Goal: Information Seeking & Learning: Learn about a topic

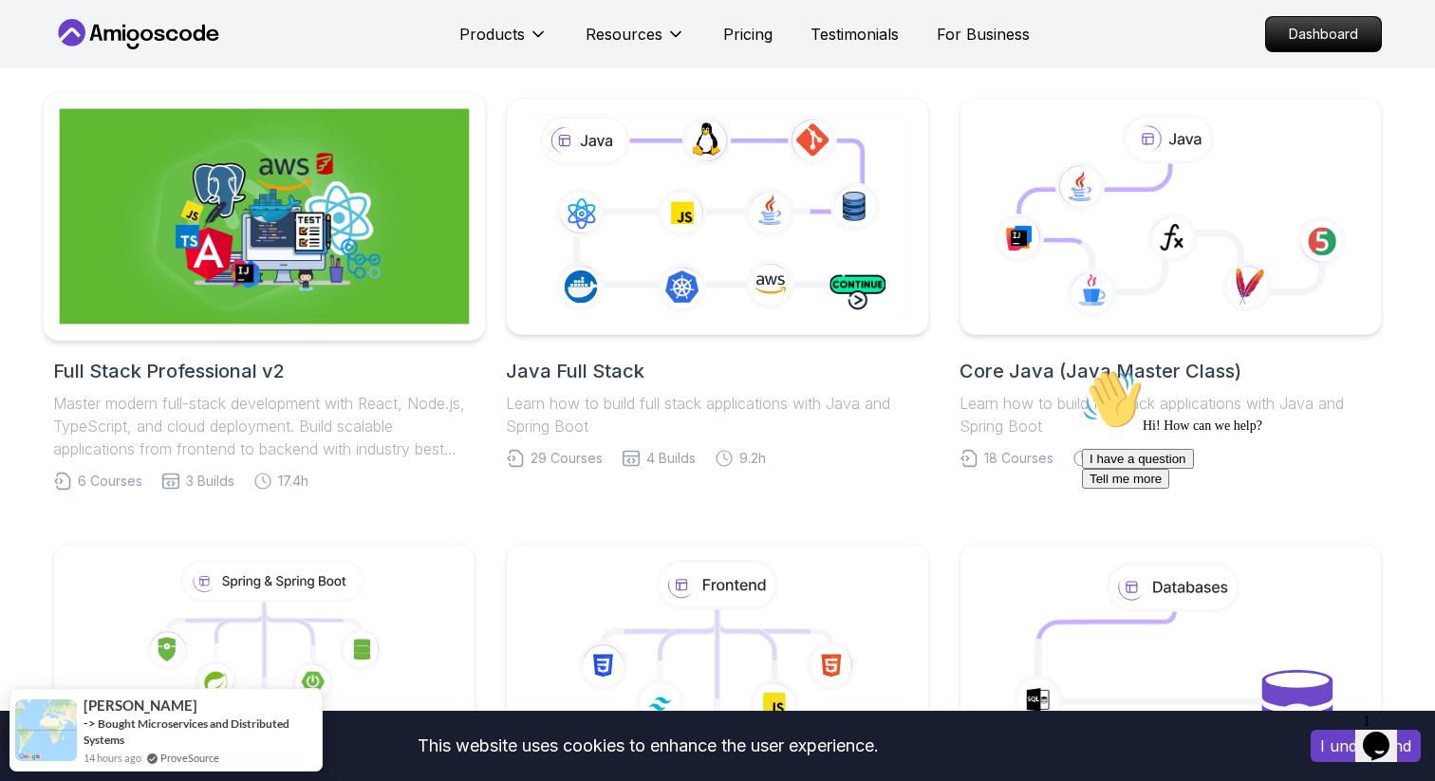
click at [402, 289] on img at bounding box center [265, 216] width 410 height 215
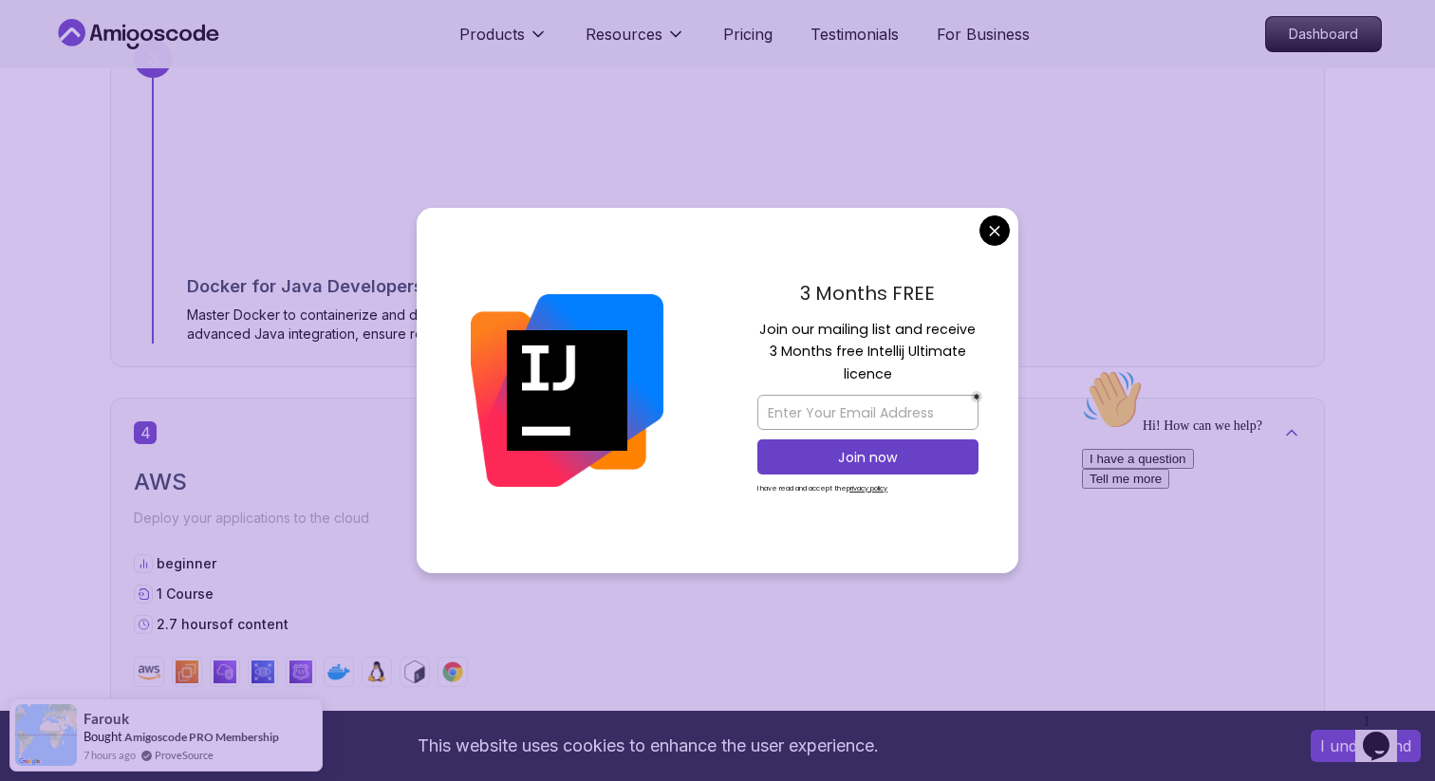
scroll to position [2916, 0]
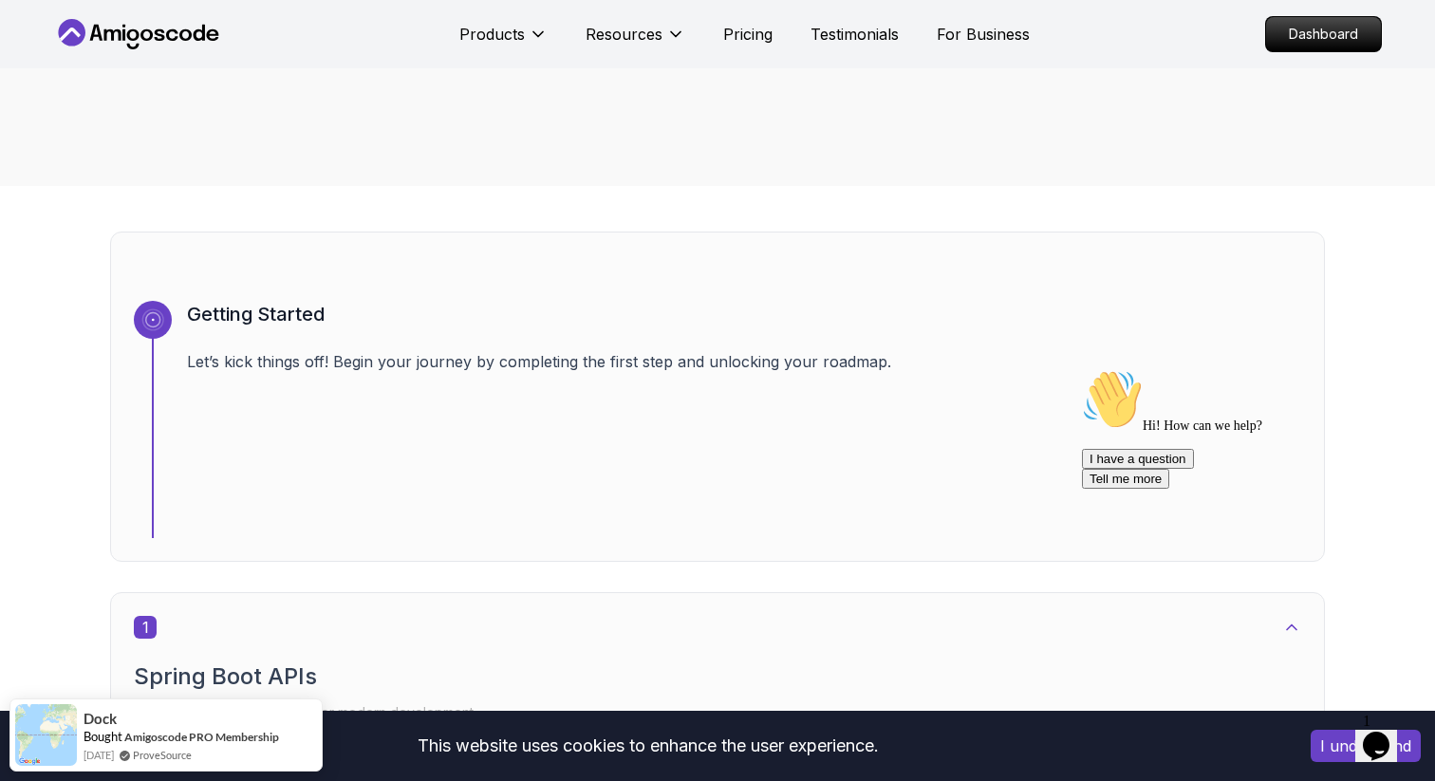
scroll to position [0, 0]
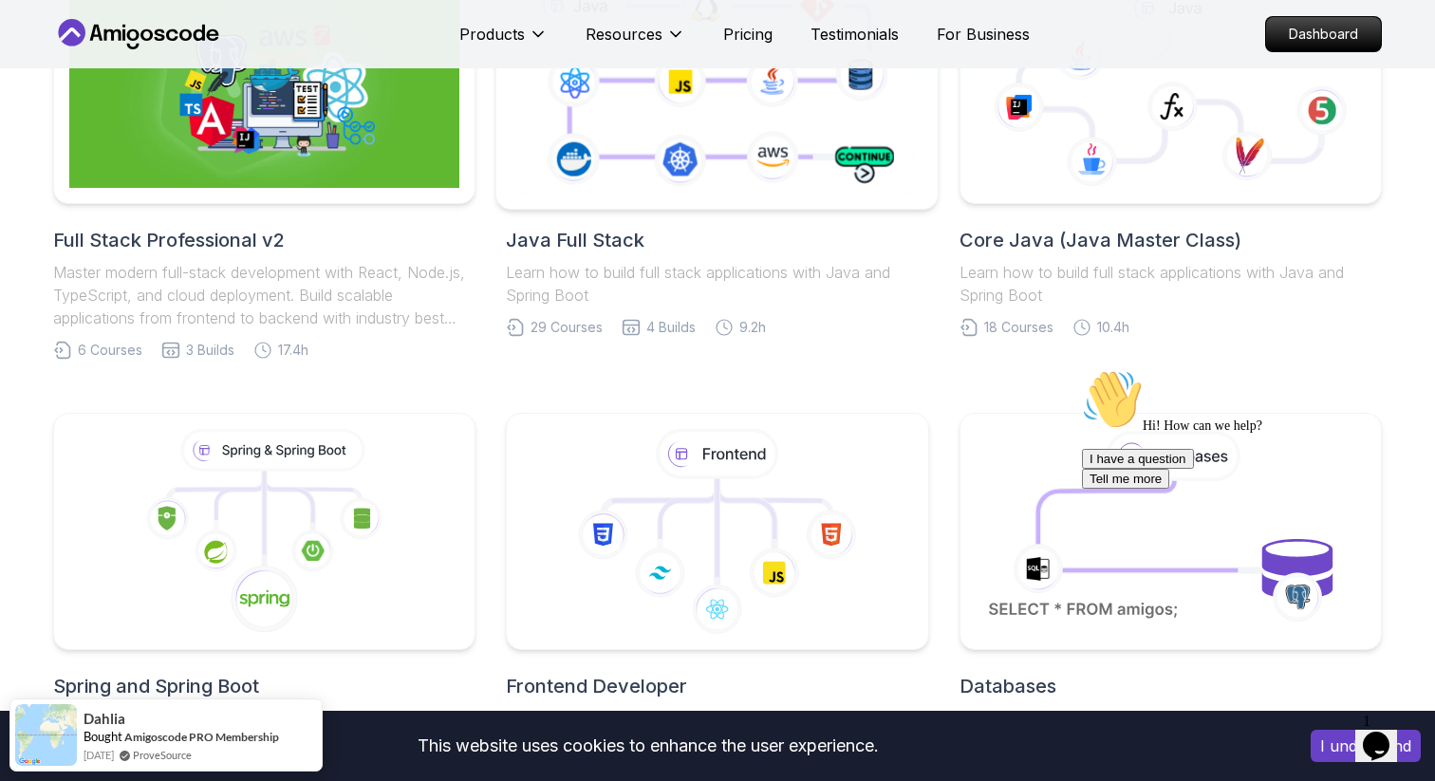
scroll to position [552, 0]
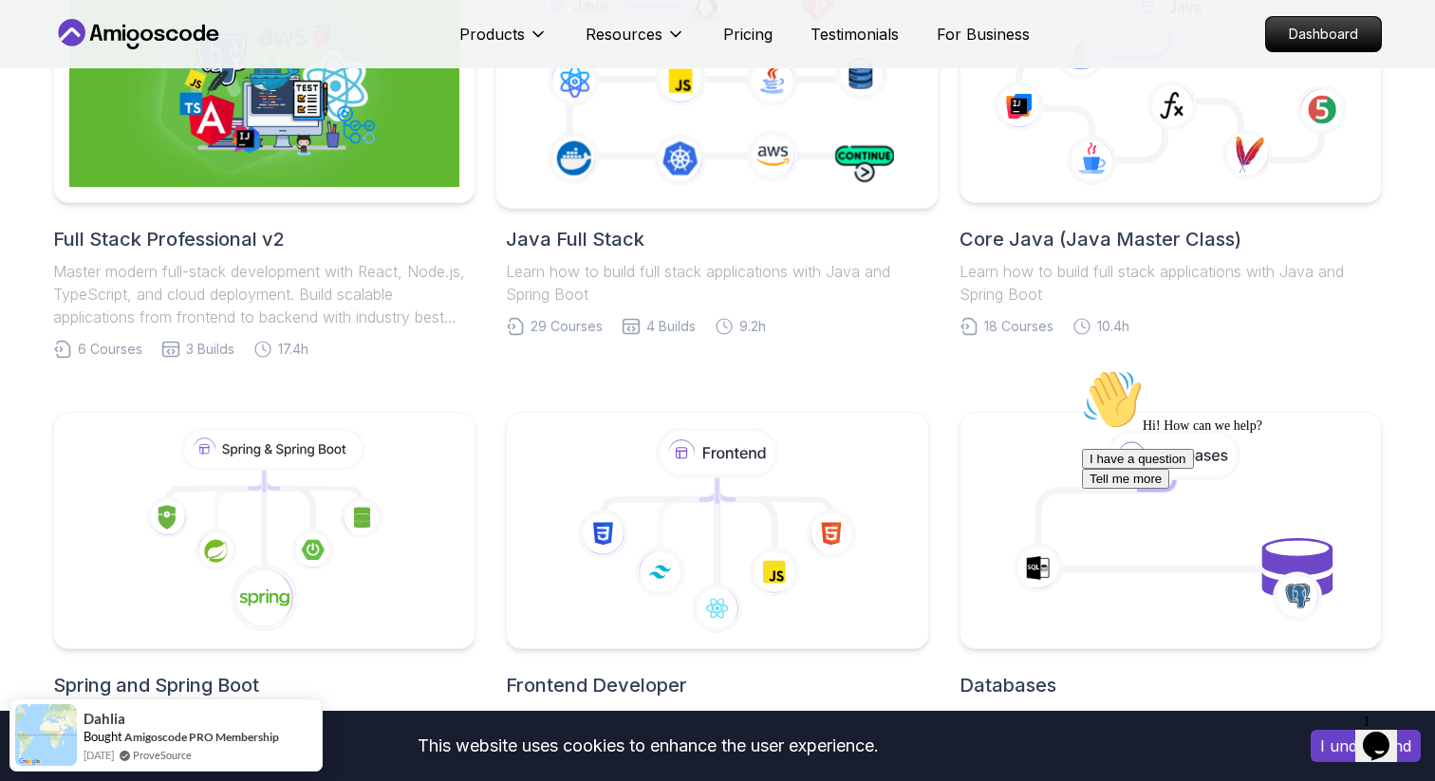
click at [778, 176] on icon at bounding box center [717, 83] width 402 height 223
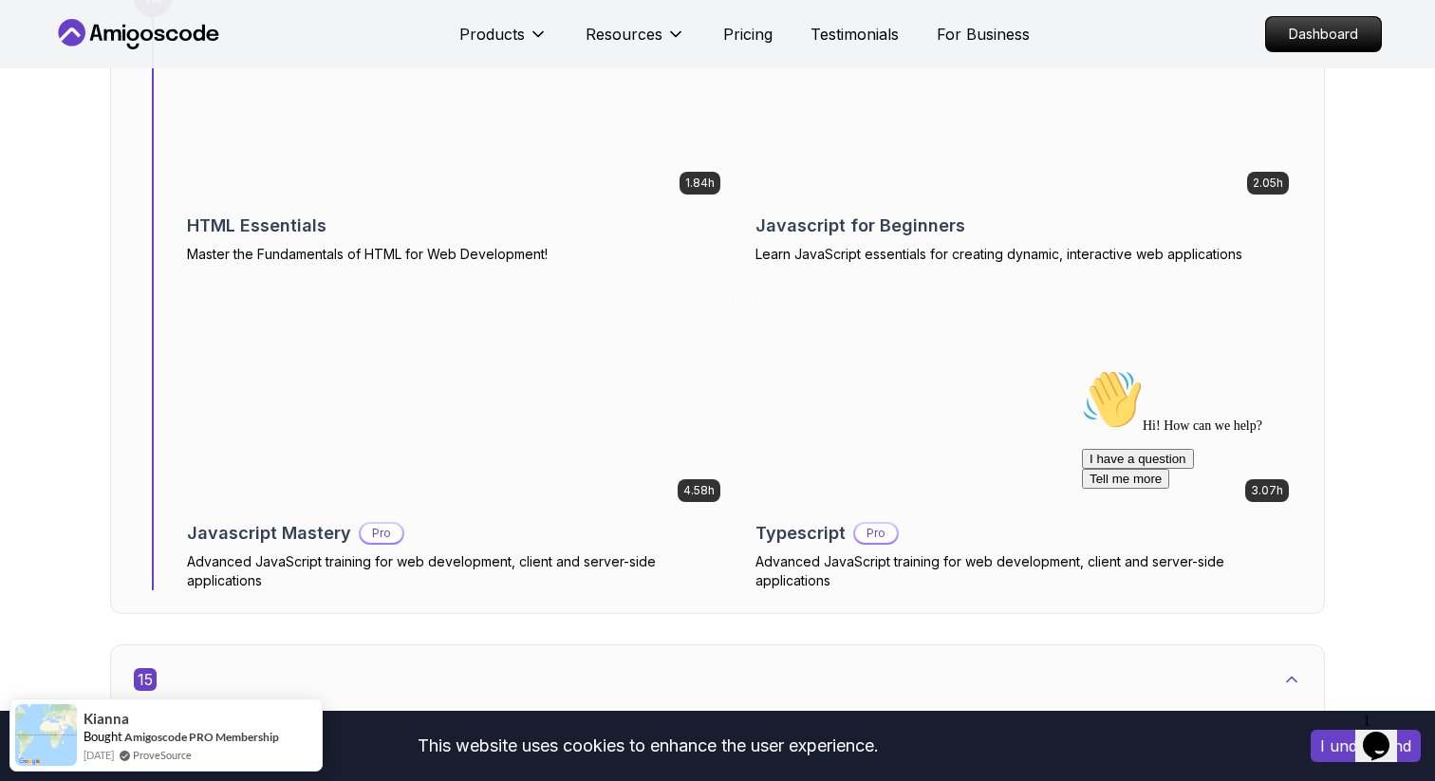
scroll to position [11953, 0]
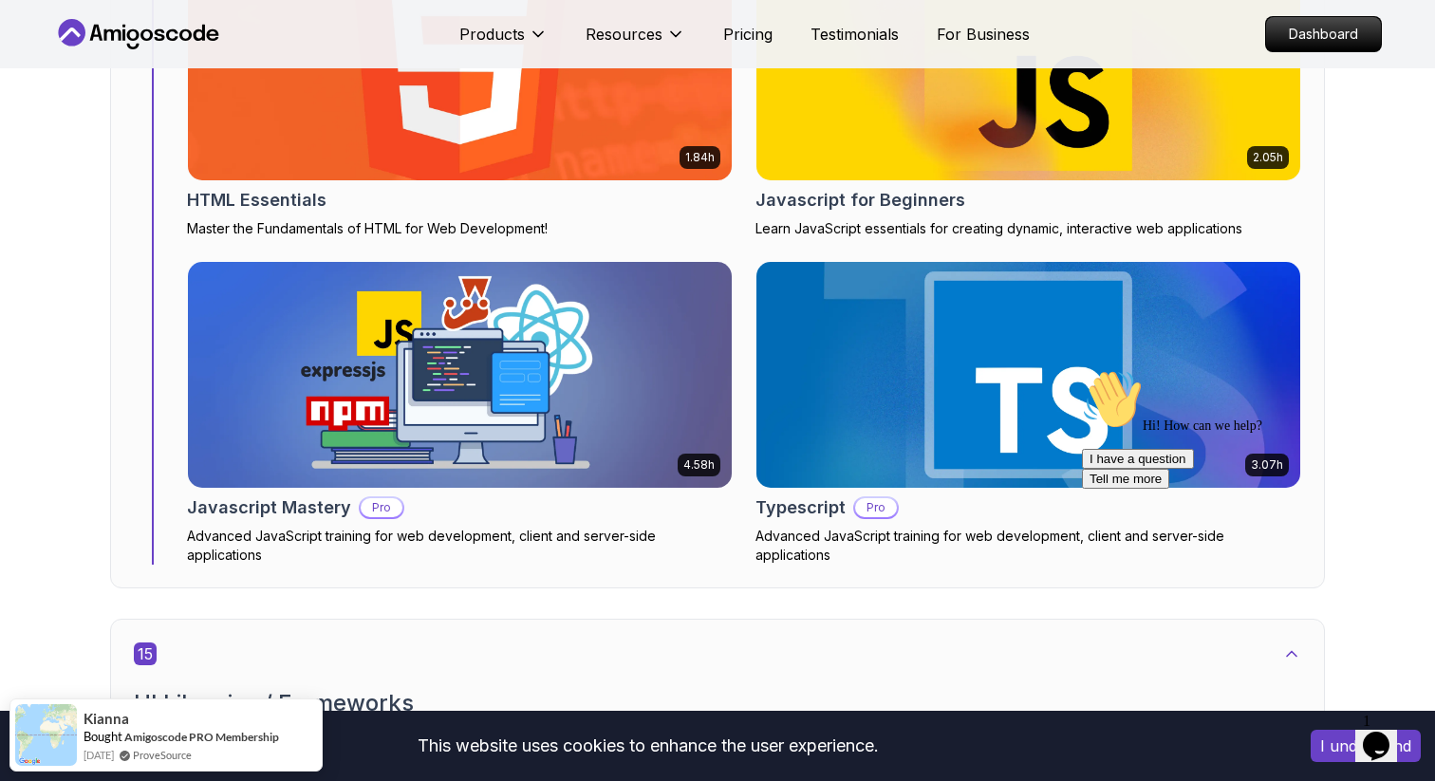
click at [653, 390] on img at bounding box center [460, 375] width 544 height 226
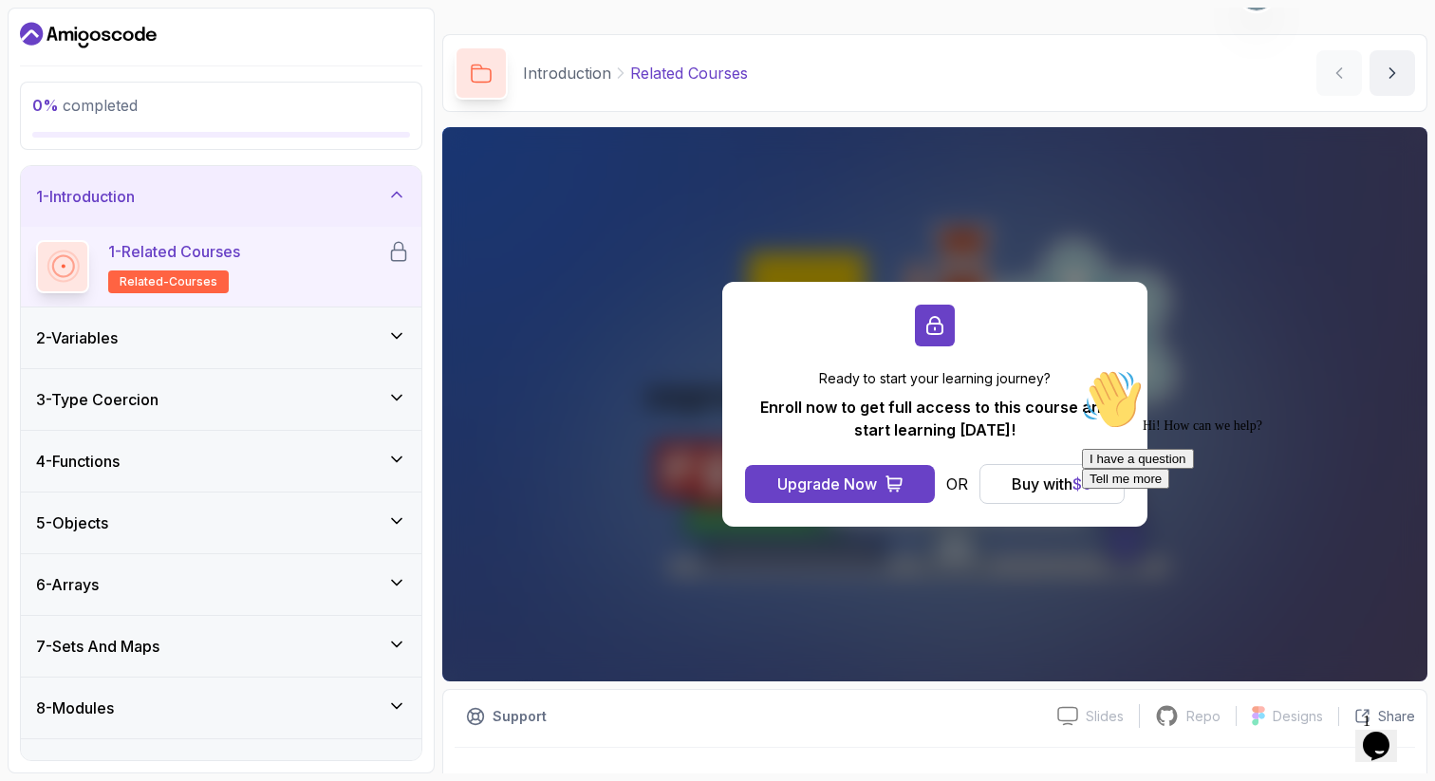
scroll to position [82, 0]
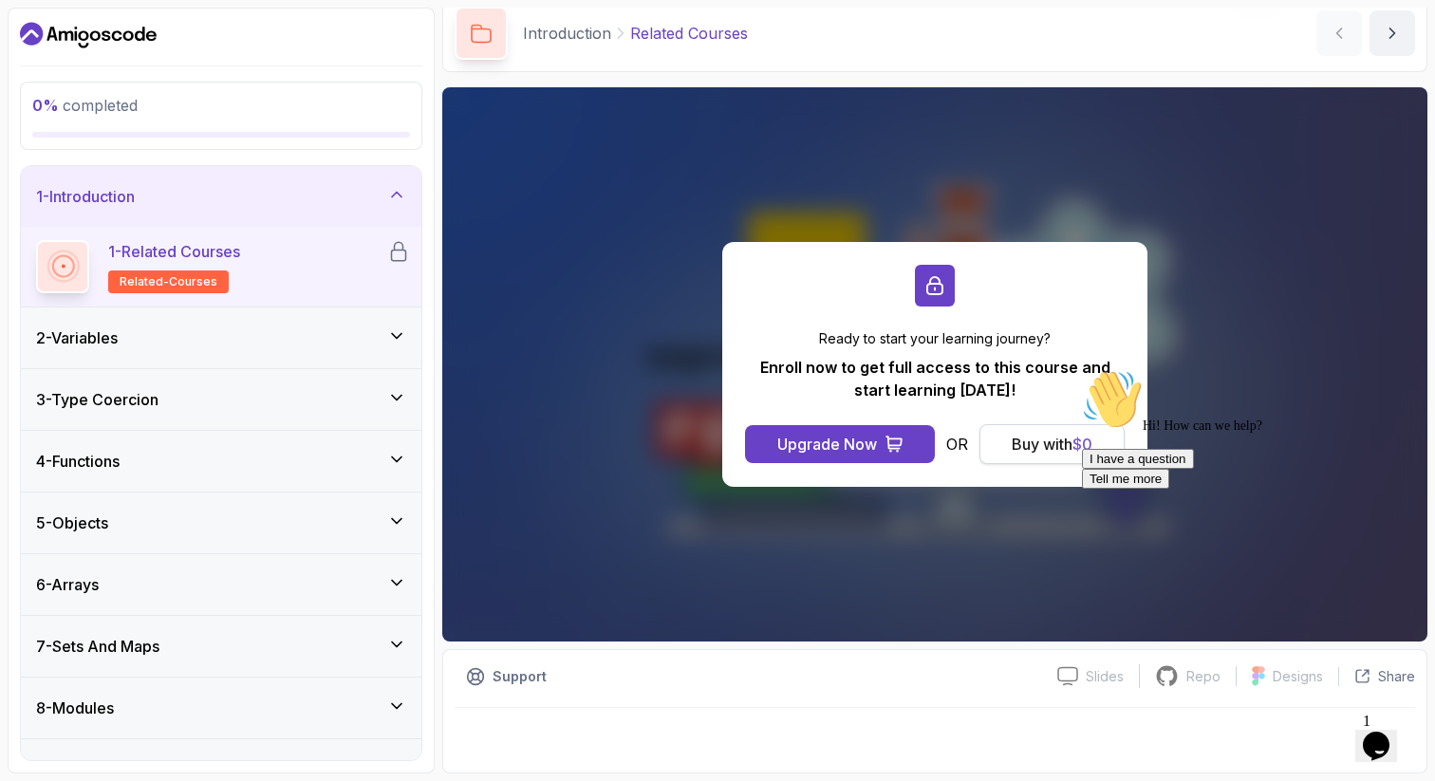
click at [1023, 441] on div "Buy with $ 0" at bounding box center [1052, 444] width 81 height 23
